Goal: Navigation & Orientation: Find specific page/section

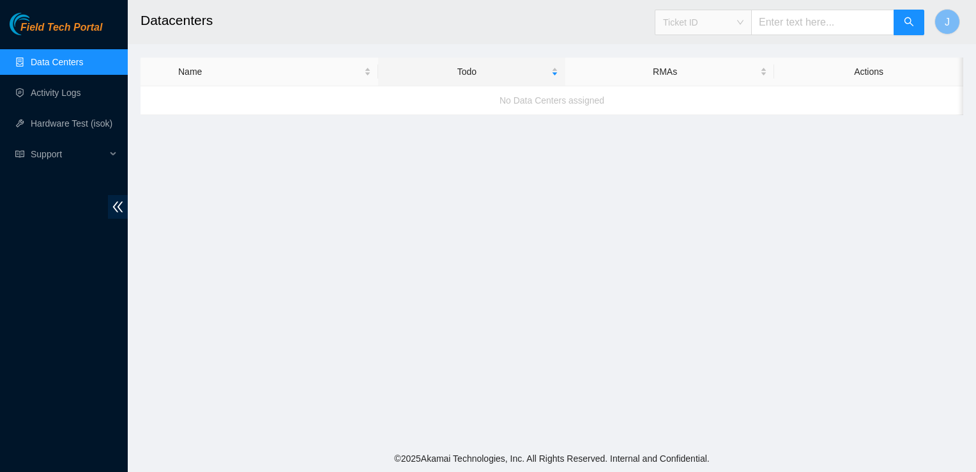
click at [687, 25] on span "Ticket ID" at bounding box center [703, 22] width 81 height 19
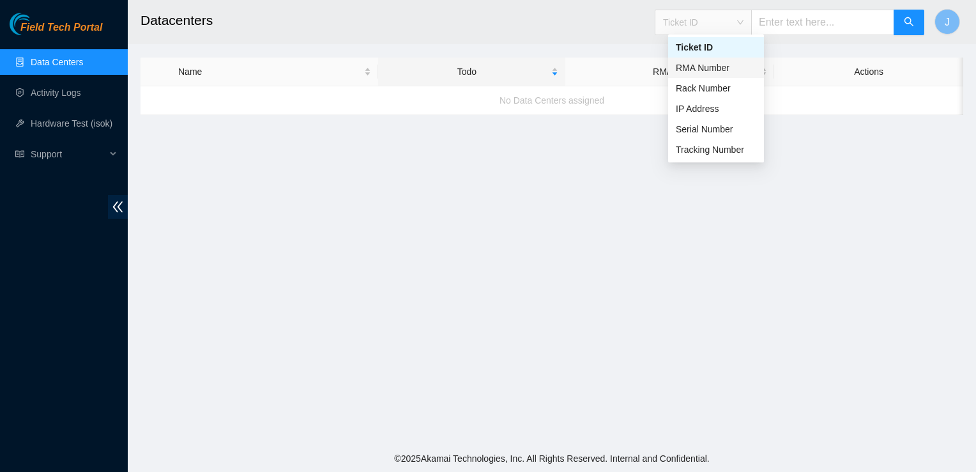
click at [693, 69] on div "RMA Number" at bounding box center [716, 68] width 81 height 14
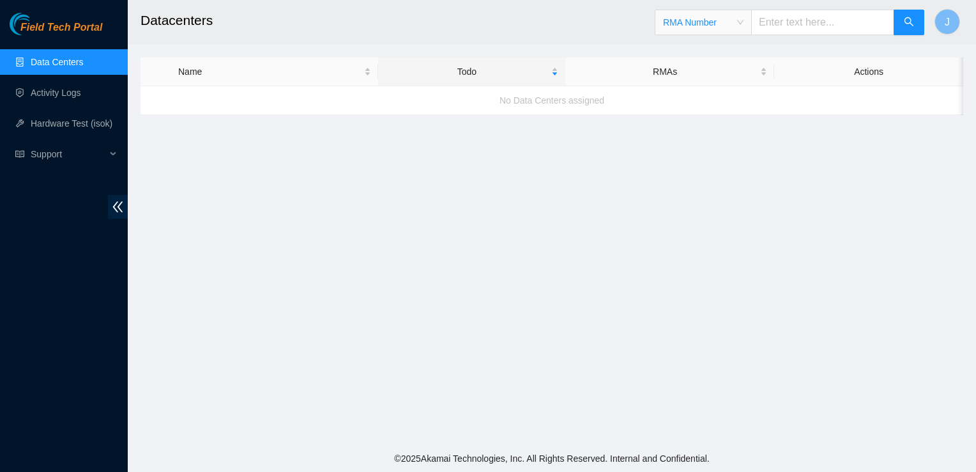
click at [690, 17] on span "RMA Number" at bounding box center [703, 22] width 81 height 19
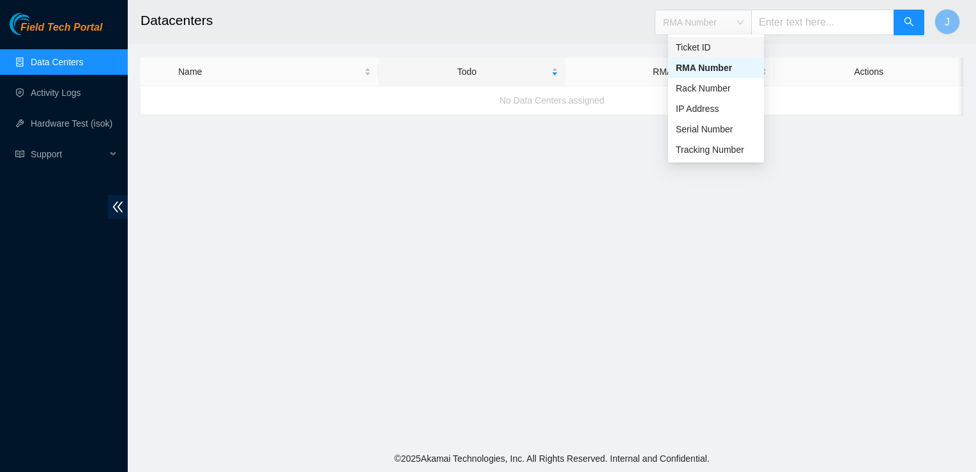
click at [693, 47] on div "Ticket ID" at bounding box center [716, 47] width 81 height 14
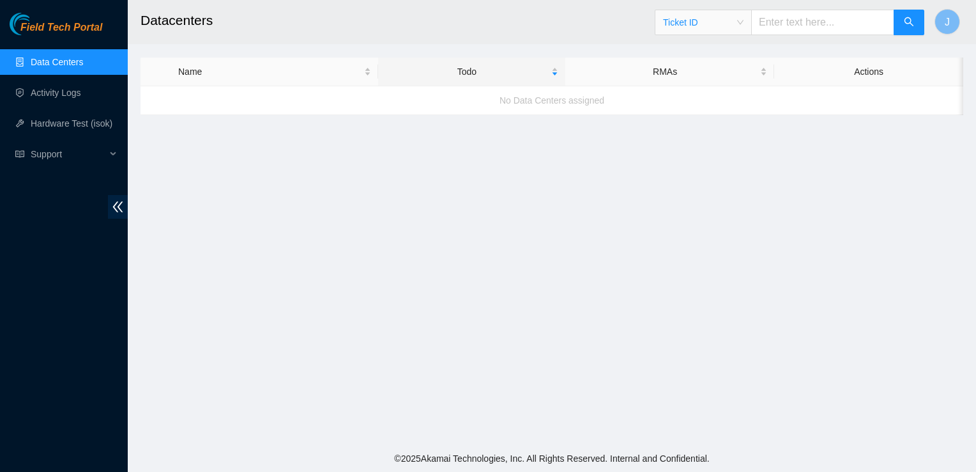
click at [71, 107] on ul "Data Centers Activity Logs Hardware Test (isok) Support" at bounding box center [64, 108] width 128 height 123
click at [59, 98] on link "Activity Logs" at bounding box center [56, 93] width 50 height 10
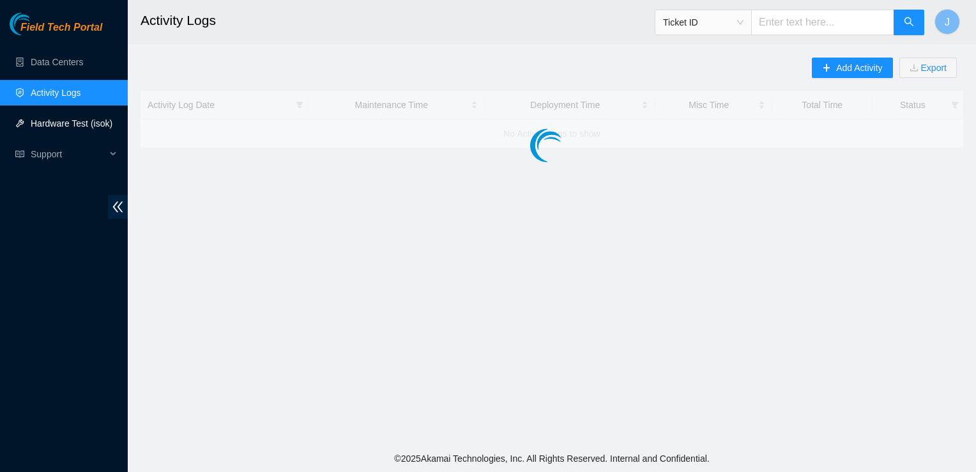
click at [61, 121] on link "Hardware Test (isok)" at bounding box center [72, 123] width 82 height 10
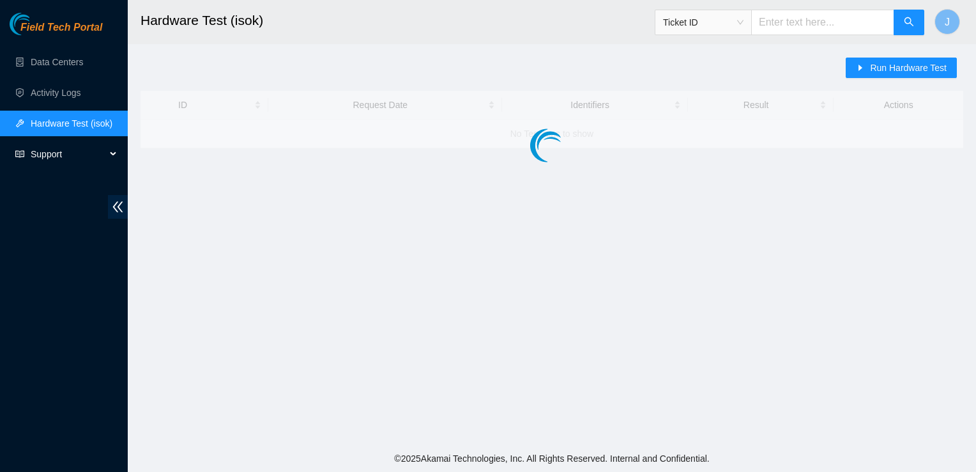
click at [62, 155] on span "Support" at bounding box center [68, 154] width 75 height 26
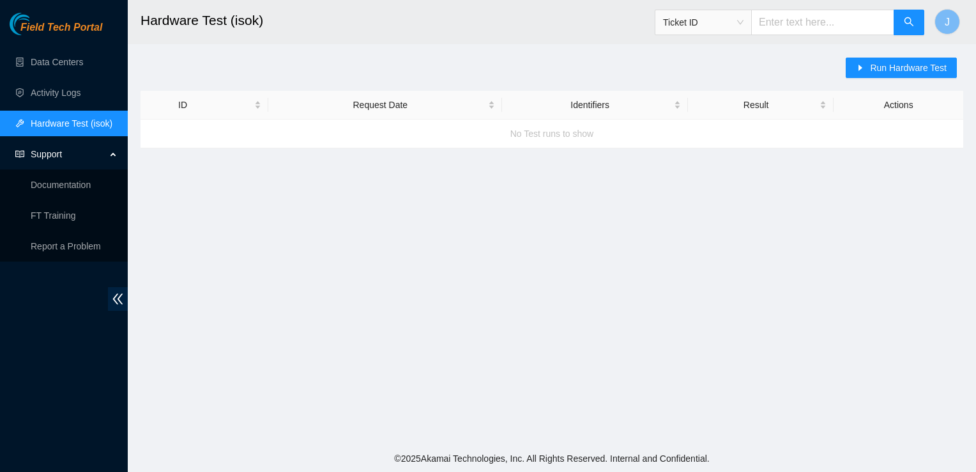
click at [56, 142] on span "Support" at bounding box center [68, 154] width 75 height 26
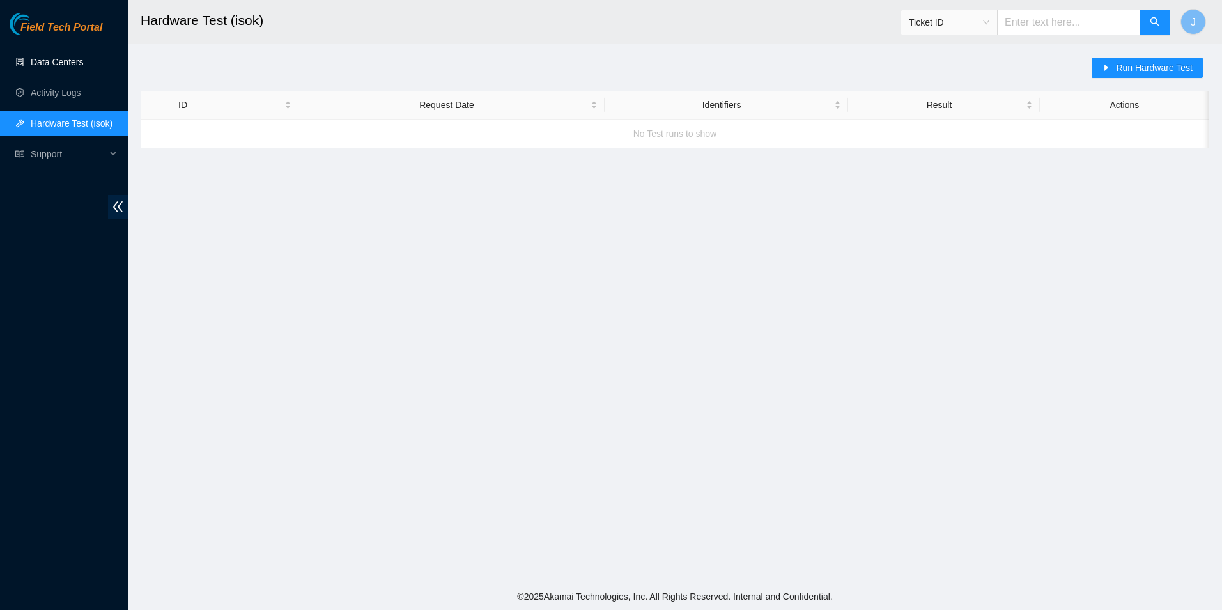
click at [72, 63] on link "Data Centers" at bounding box center [57, 62] width 52 height 10
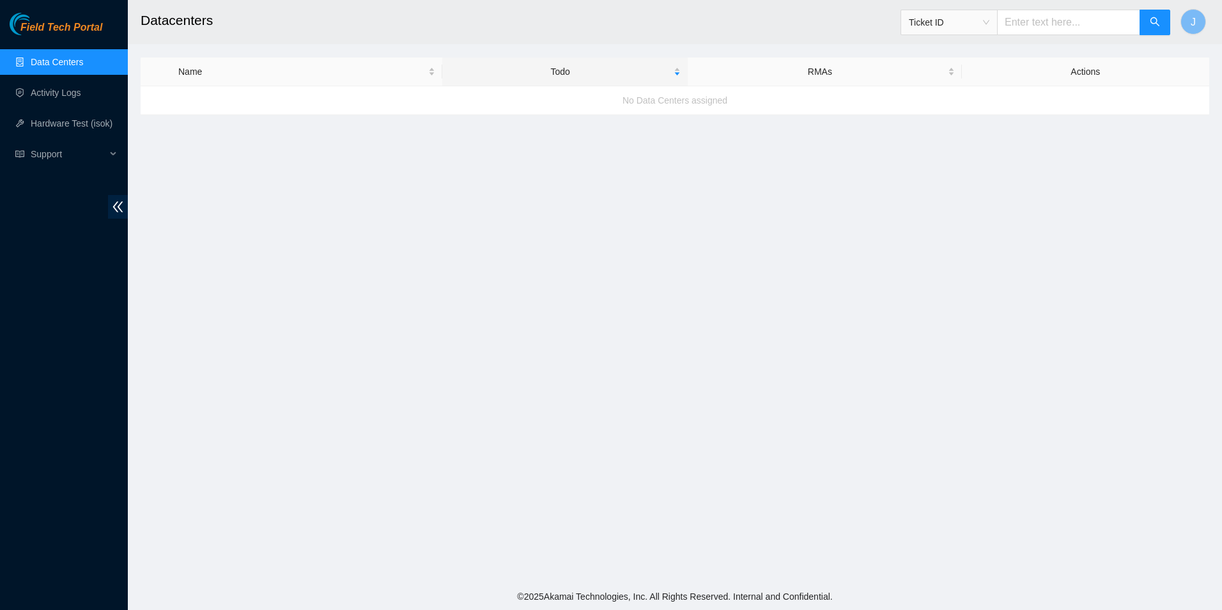
drag, startPoint x: 0, startPoint y: 70, endPoint x: -3, endPoint y: 96, distance: 26.3
click at [976, 27] on span "J" at bounding box center [1192, 22] width 5 height 16
click at [976, 92] on link "Profile" at bounding box center [1094, 97] width 26 height 10
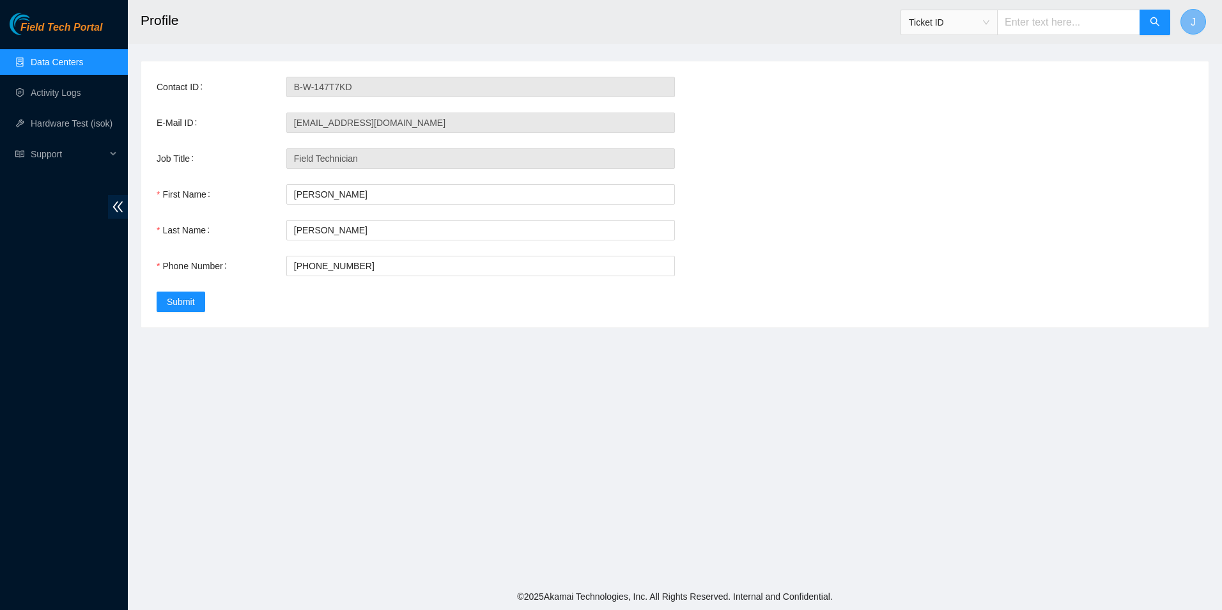
click at [976, 19] on button "J" at bounding box center [1193, 22] width 26 height 26
click at [976, 54] on span "( B-W-147T7KD )" at bounding box center [1116, 61] width 96 height 24
click at [916, 99] on div "Contact ID B-W-147T7KD E-Mail ID [EMAIL_ADDRESS][DOMAIN_NAME] Job Title Field T…" at bounding box center [674, 194] width 1067 height 266
click at [73, 98] on link "Activity Logs" at bounding box center [56, 93] width 50 height 10
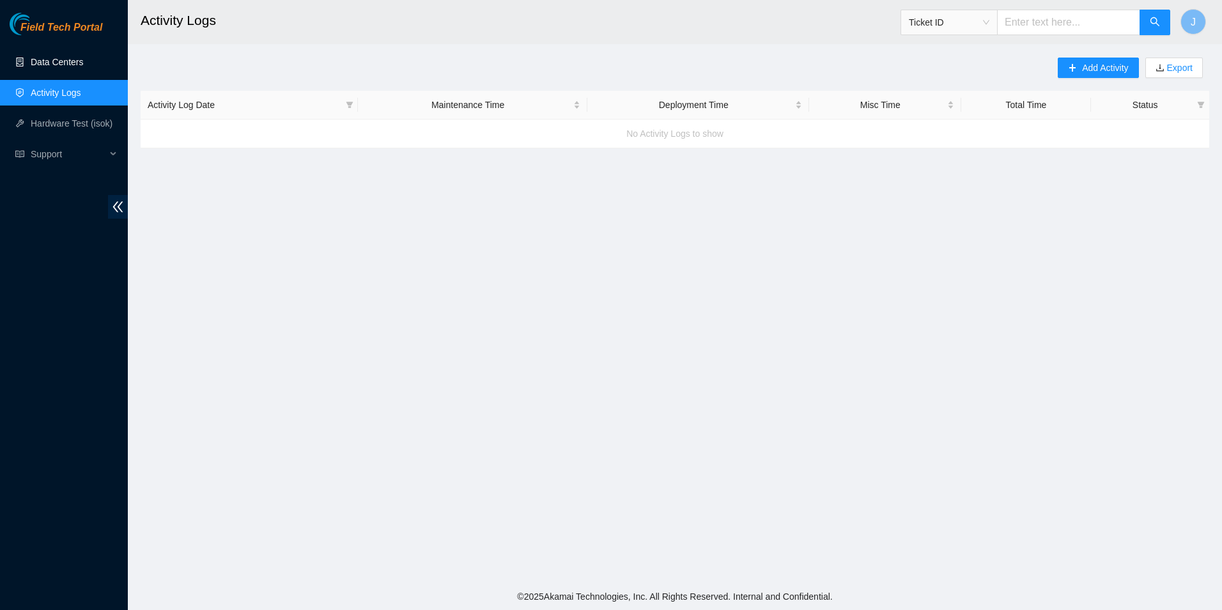
click at [75, 62] on link "Data Centers" at bounding box center [57, 62] width 52 height 10
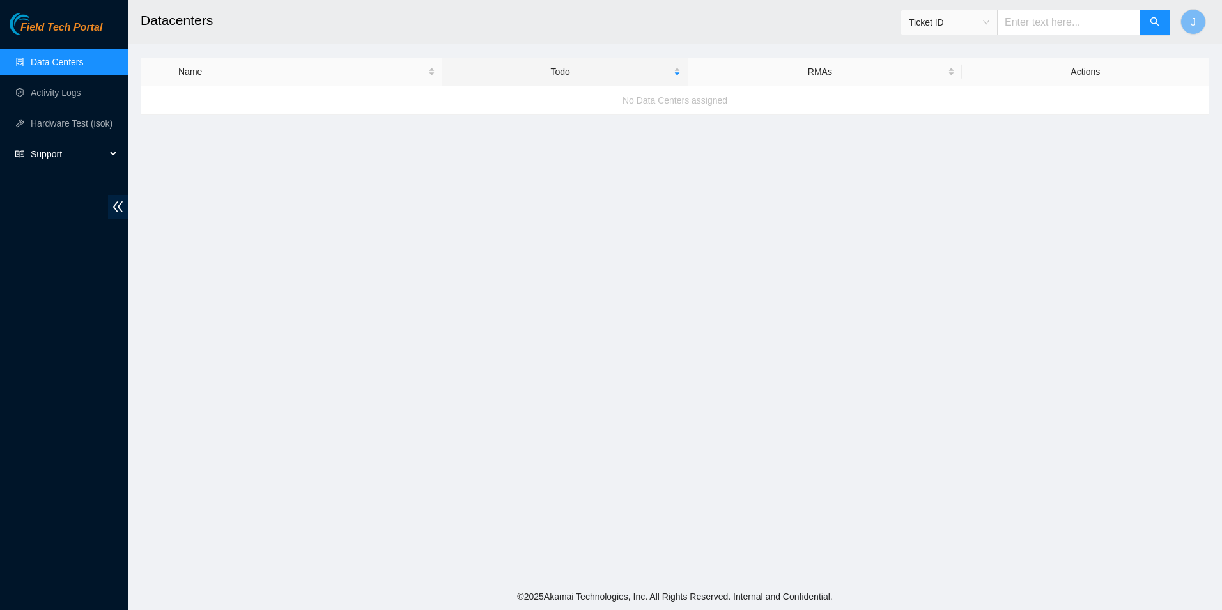
click at [52, 153] on span "Support" at bounding box center [68, 154] width 75 height 26
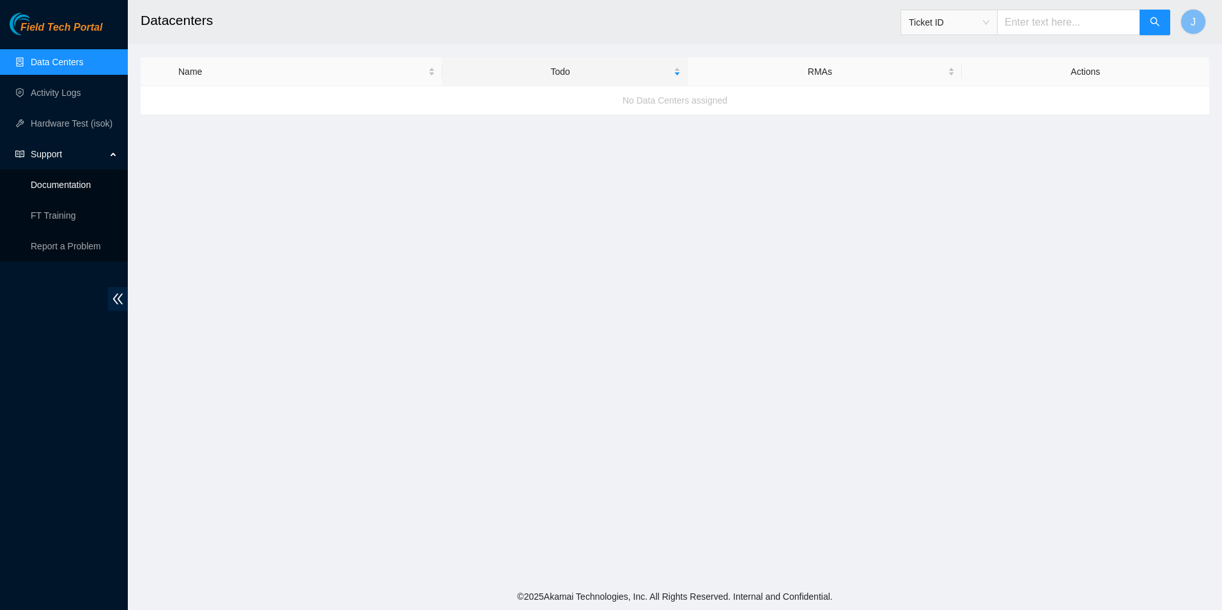
click at [83, 180] on link "Documentation" at bounding box center [61, 185] width 60 height 10
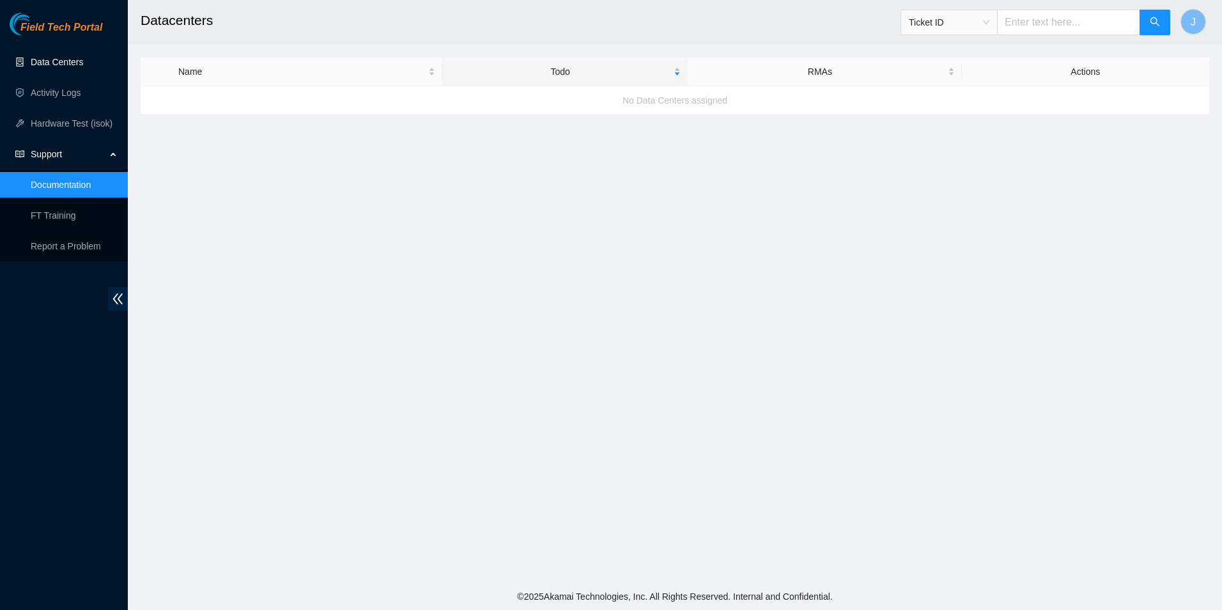
click at [73, 58] on link "Data Centers" at bounding box center [57, 62] width 52 height 10
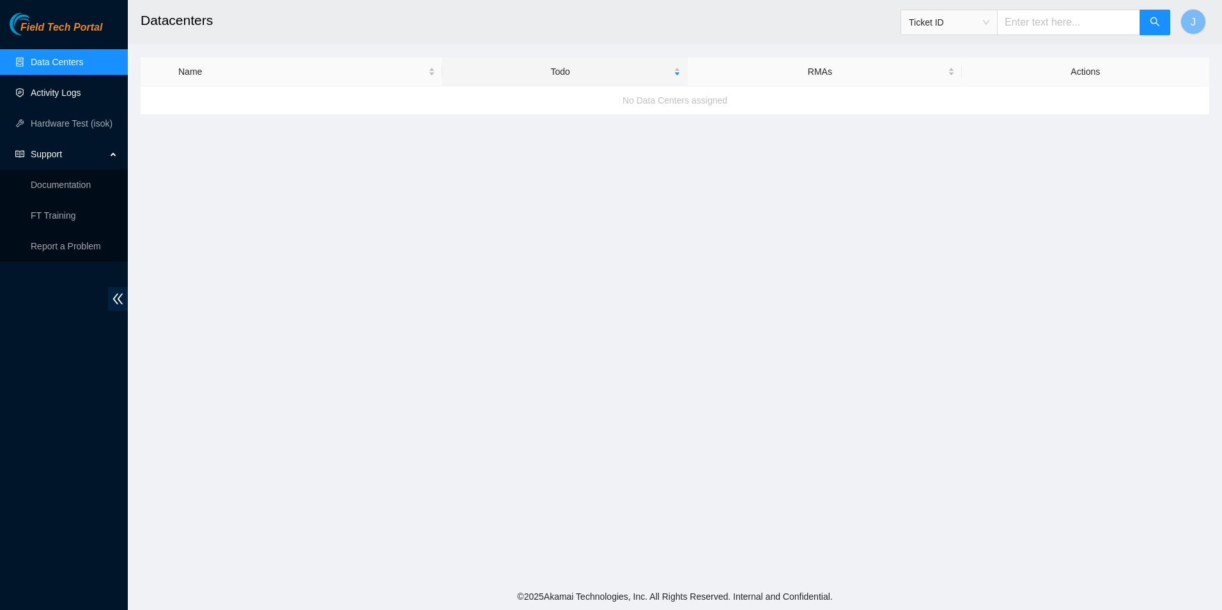
click at [80, 90] on link "Activity Logs" at bounding box center [56, 93] width 50 height 10
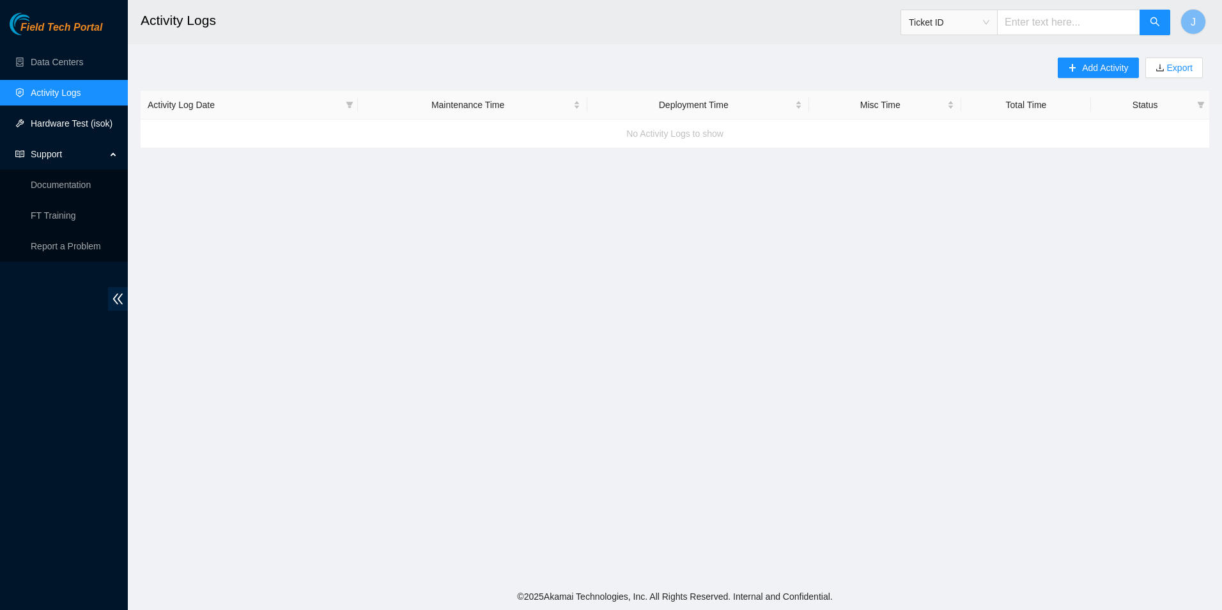
click at [112, 128] on link "Hardware Test (isok)" at bounding box center [72, 123] width 82 height 10
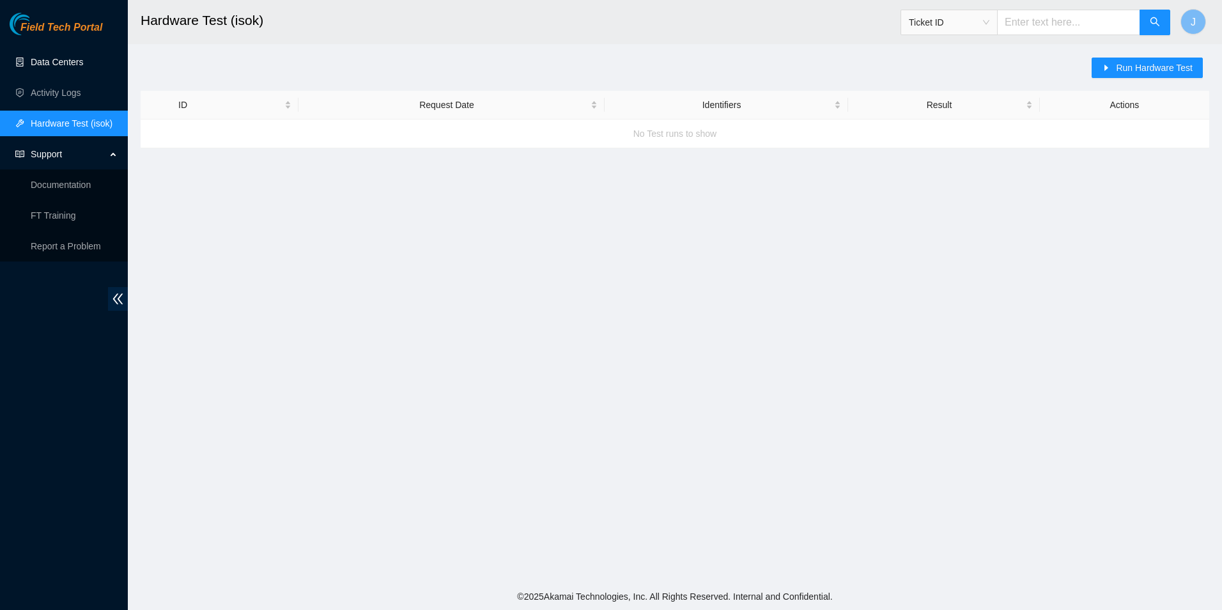
click at [83, 66] on link "Data Centers" at bounding box center [57, 62] width 52 height 10
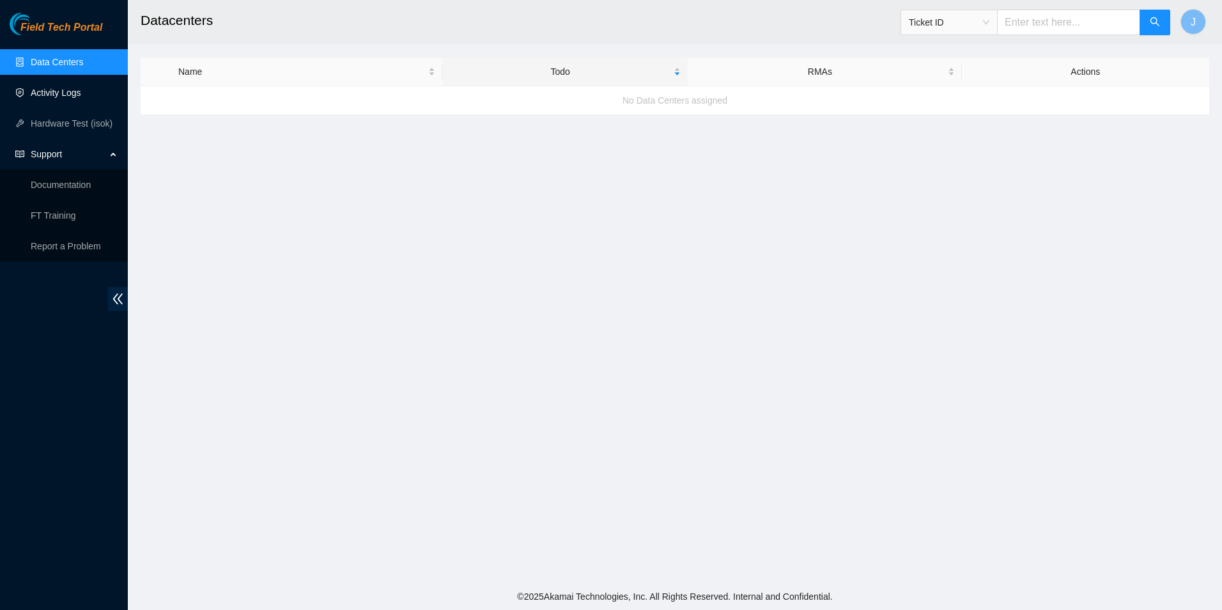
click at [36, 88] on link "Activity Logs" at bounding box center [56, 93] width 50 height 10
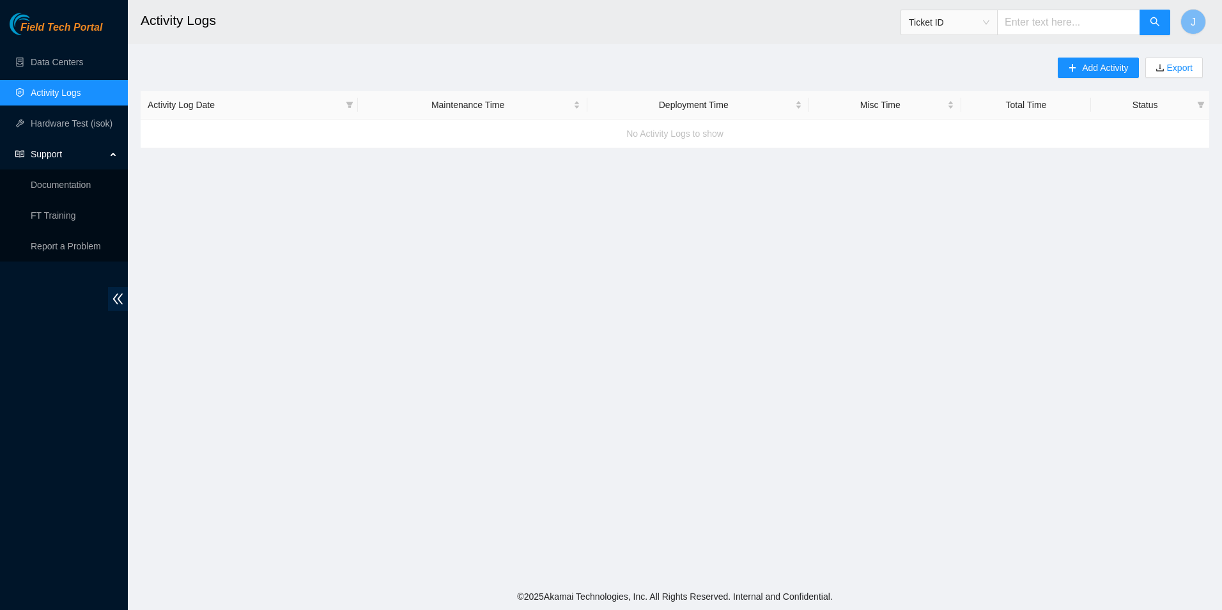
click at [57, 96] on link "Activity Logs" at bounding box center [56, 93] width 50 height 10
click at [58, 108] on ul "Data Centers Activity Logs Hardware Test (isok) Support Documentation FT Traini…" at bounding box center [64, 154] width 128 height 215
click at [57, 123] on link "Hardware Test (isok)" at bounding box center [72, 123] width 82 height 10
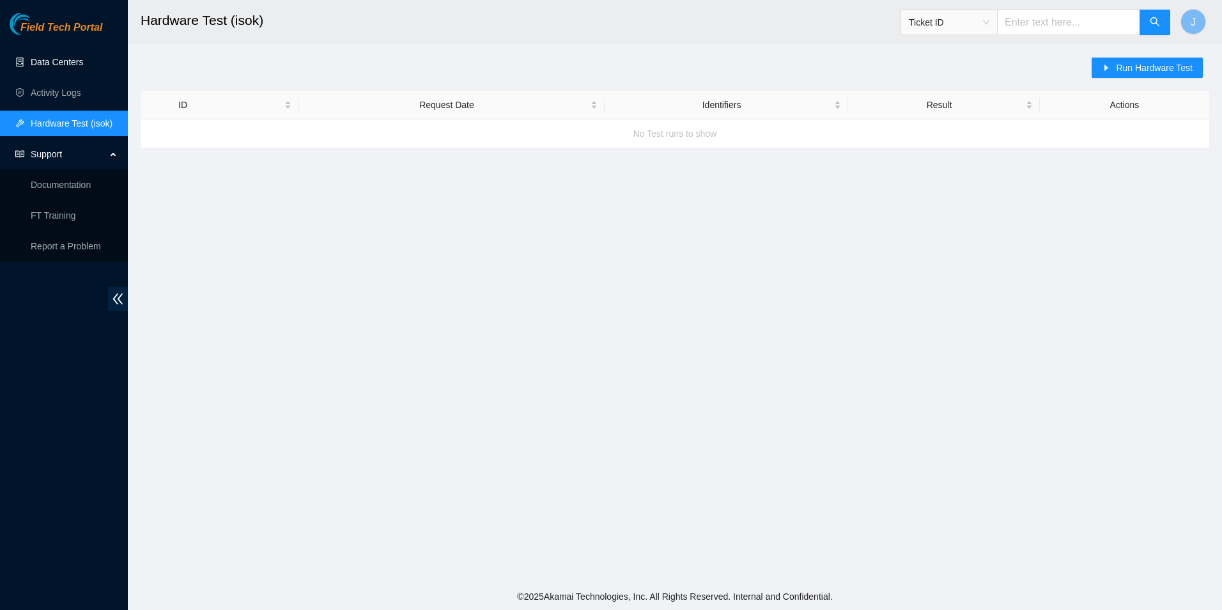
click at [73, 67] on link "Data Centers" at bounding box center [57, 62] width 52 height 10
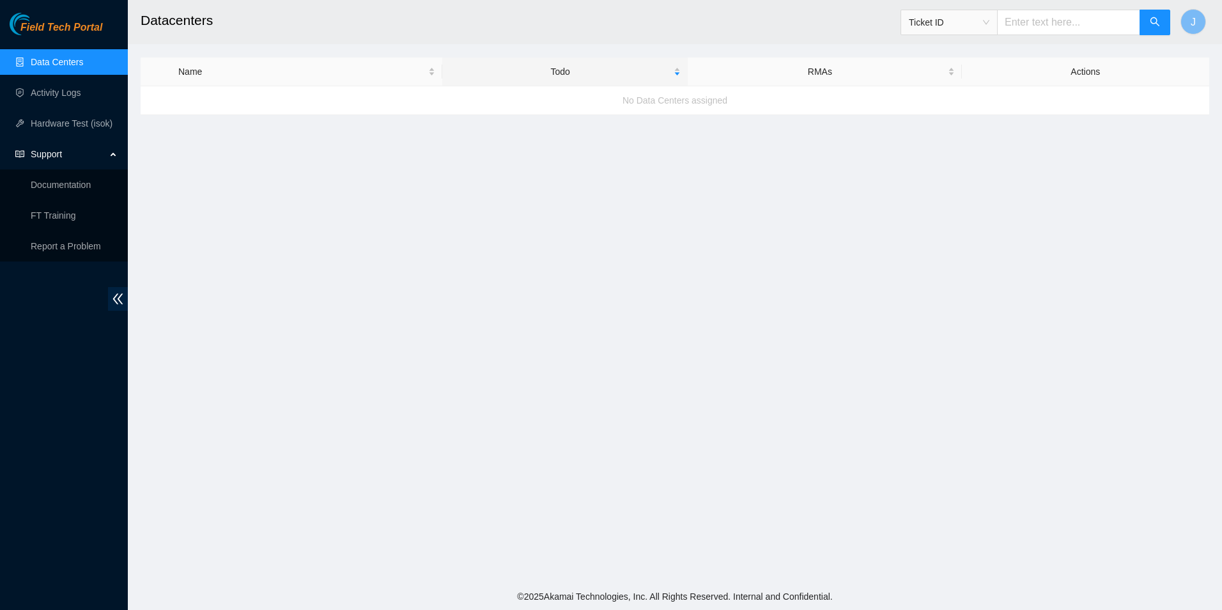
drag, startPoint x: 132, startPoint y: 0, endPoint x: 1134, endPoint y: 295, distance: 1045.2
click at [976, 295] on main "Datacenters Ticket ID J Name Todo RMAs Actions No Data Centers assigned" at bounding box center [675, 291] width 1094 height 583
click at [770, 245] on main "Datacenters Ticket ID J Name Todo RMAs Actions No Data Centers assigned" at bounding box center [675, 291] width 1094 height 583
click at [81, 93] on link "Activity Logs" at bounding box center [56, 93] width 50 height 10
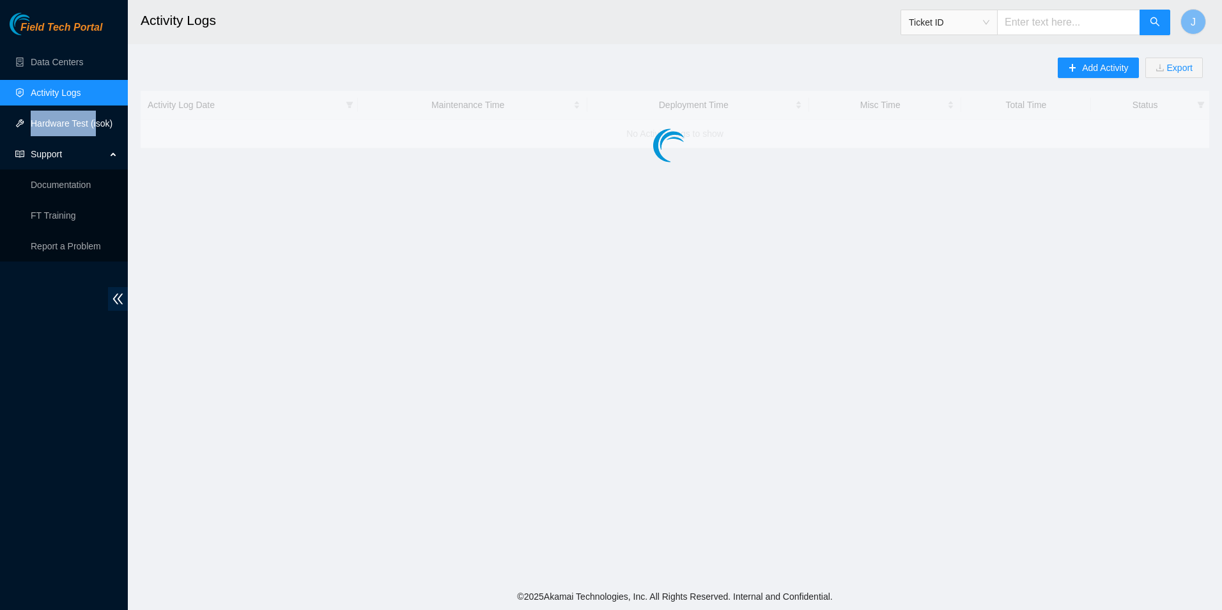
click at [93, 111] on ul "Data Centers Activity Logs Hardware Test (isok) Support Documentation FT Traini…" at bounding box center [64, 154] width 128 height 215
